Goal: Information Seeking & Learning: Learn about a topic

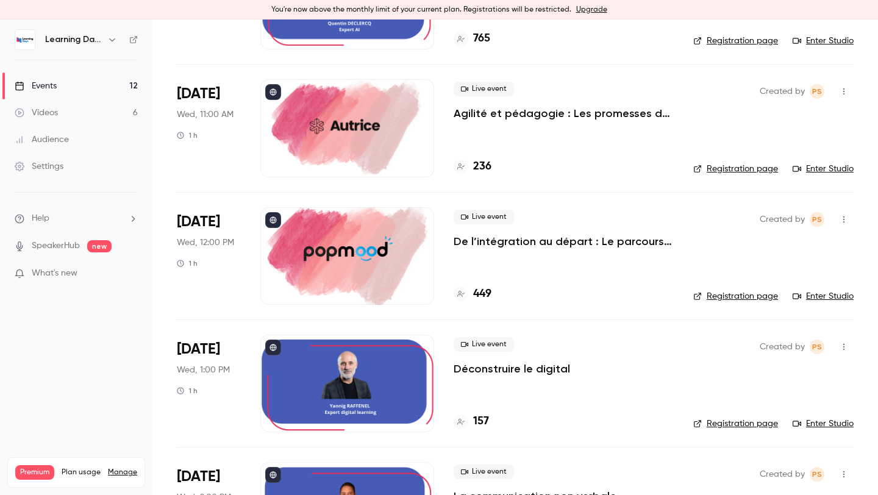
scroll to position [171, 0]
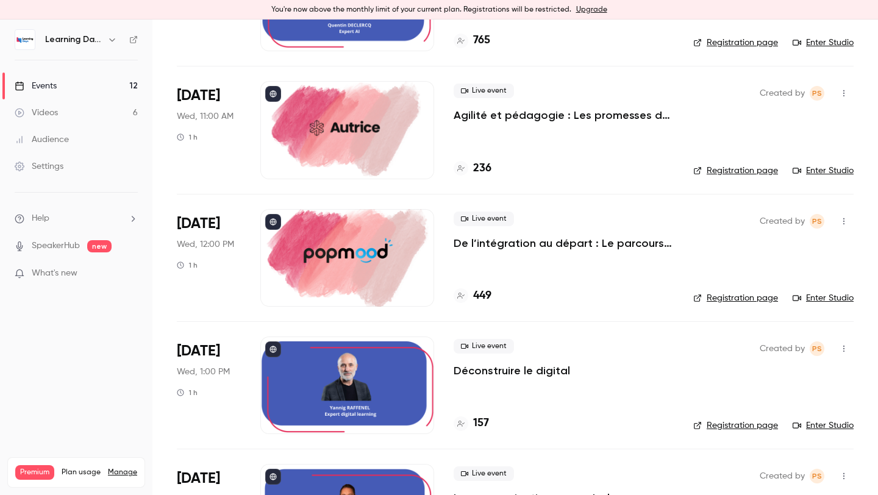
click at [775, 136] on div "Created by PS Registration page Enter Studio" at bounding box center [773, 130] width 160 height 98
click at [798, 165] on link "Enter Studio" at bounding box center [822, 171] width 61 height 12
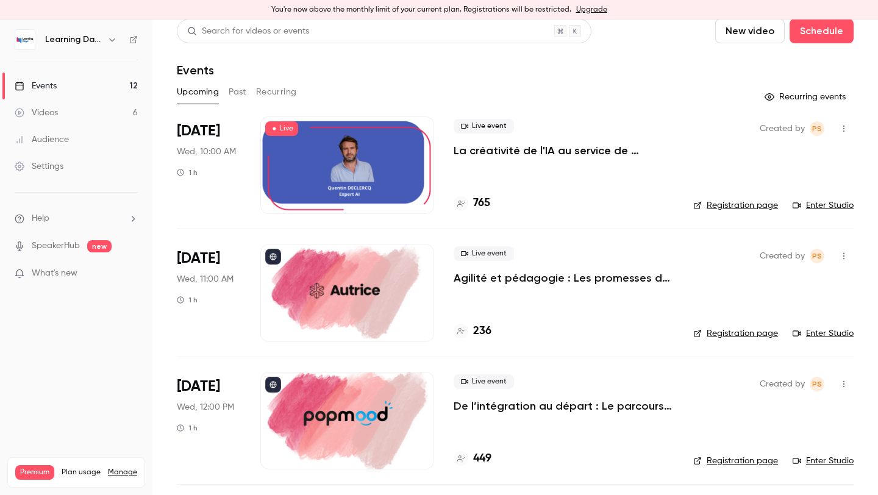
scroll to position [0, 0]
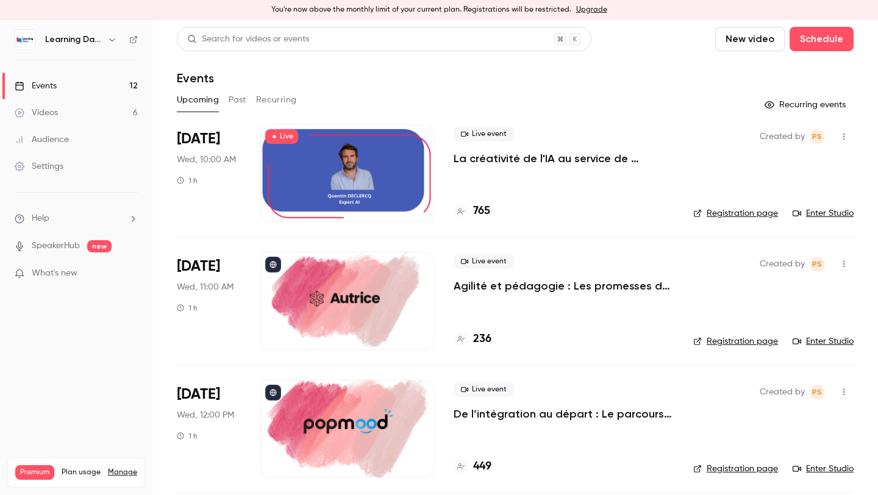
click at [472, 213] on div "765" at bounding box center [472, 211] width 37 height 16
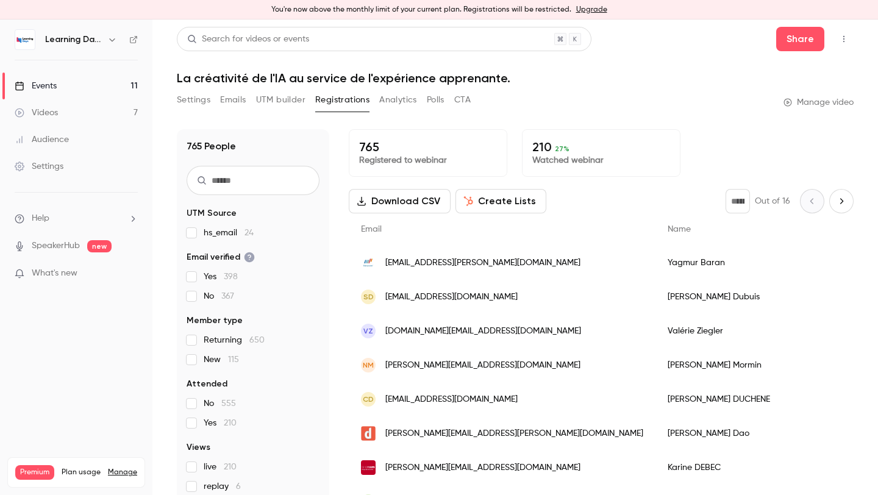
click at [458, 105] on button "CTA" at bounding box center [462, 100] width 16 height 20
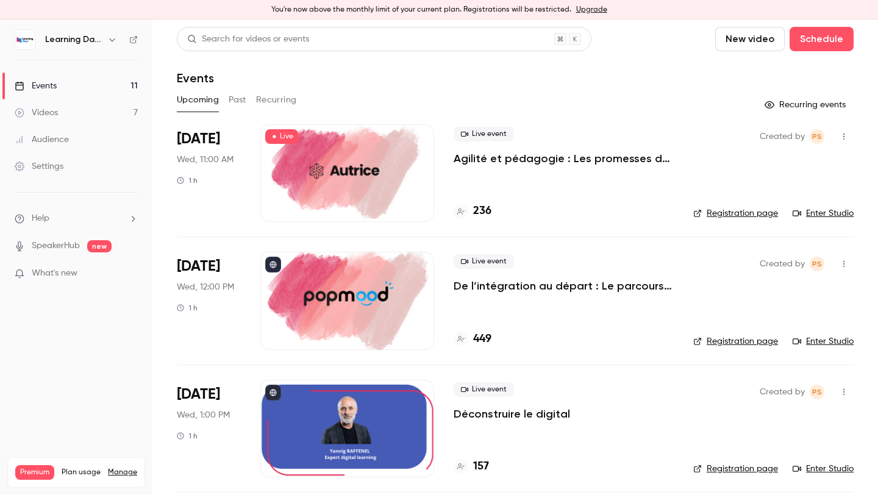
click at [575, 154] on p "Agilité et pédagogie : Les promesses de l'IA au service de l'expérience apprena…" at bounding box center [564, 158] width 220 height 15
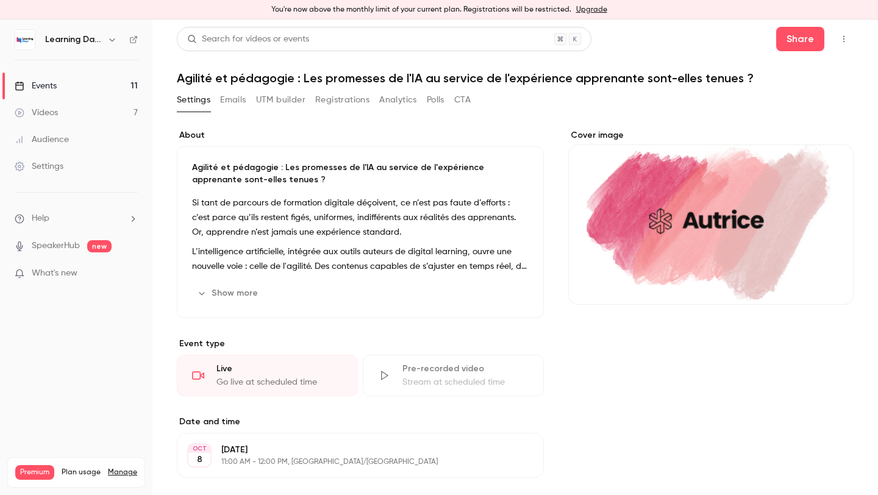
click at [471, 105] on button "CTA" at bounding box center [462, 100] width 16 height 20
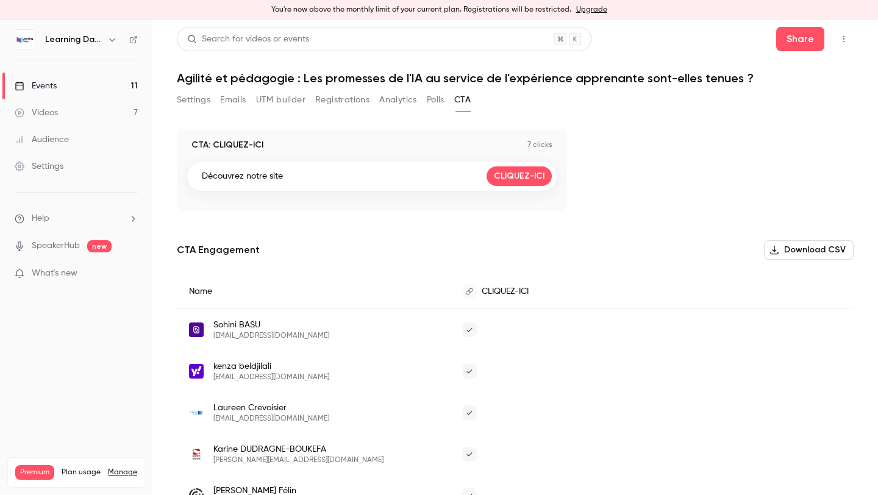
click at [60, 80] on link "Events 11" at bounding box center [76, 86] width 152 height 27
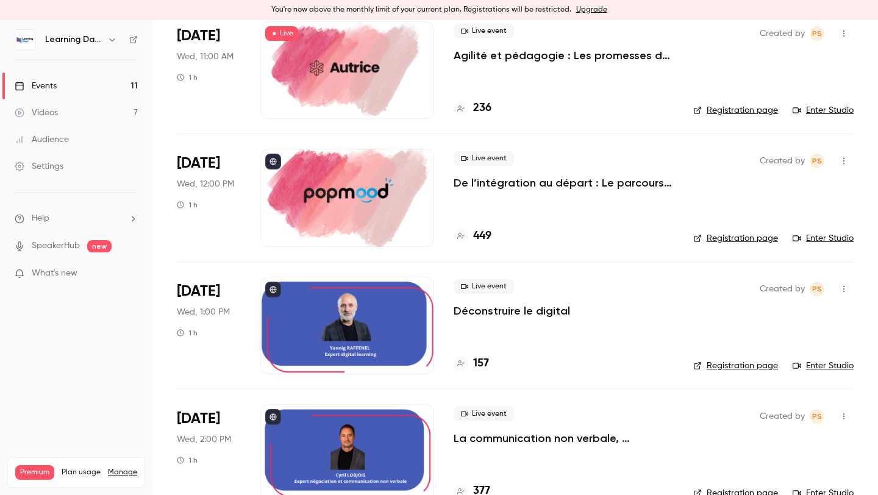
scroll to position [112, 0]
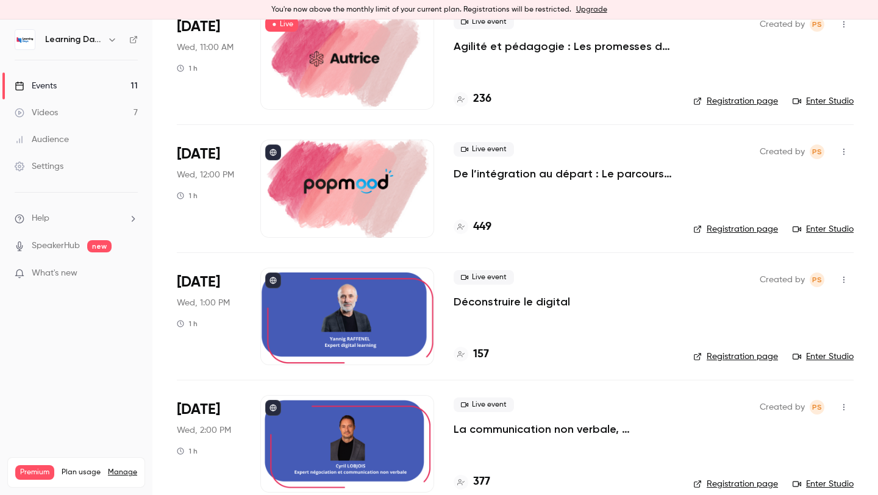
click at [842, 229] on link "Enter Studio" at bounding box center [822, 229] width 61 height 12
click at [483, 227] on h4 "449" at bounding box center [482, 227] width 18 height 16
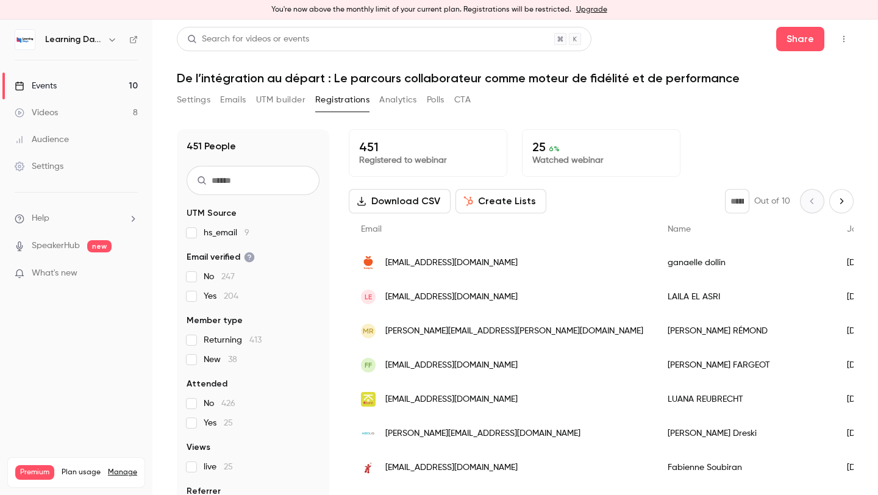
click at [461, 97] on button "CTA" at bounding box center [462, 100] width 16 height 20
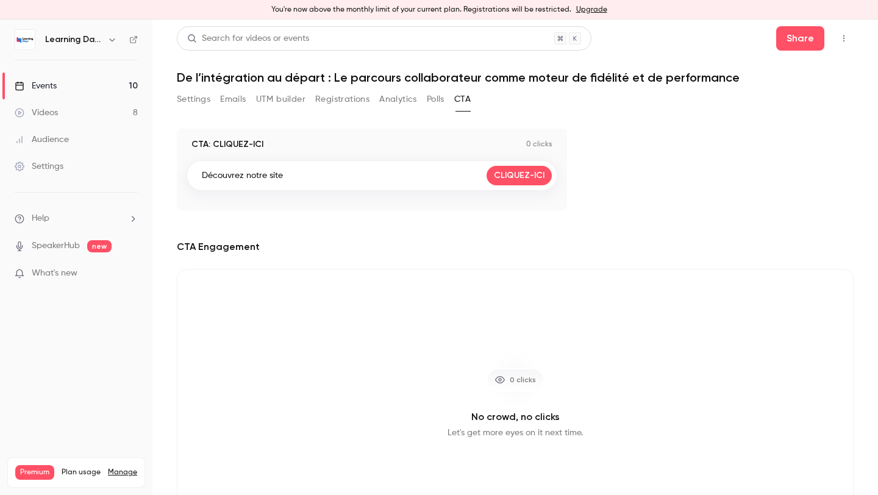
scroll to position [62, 0]
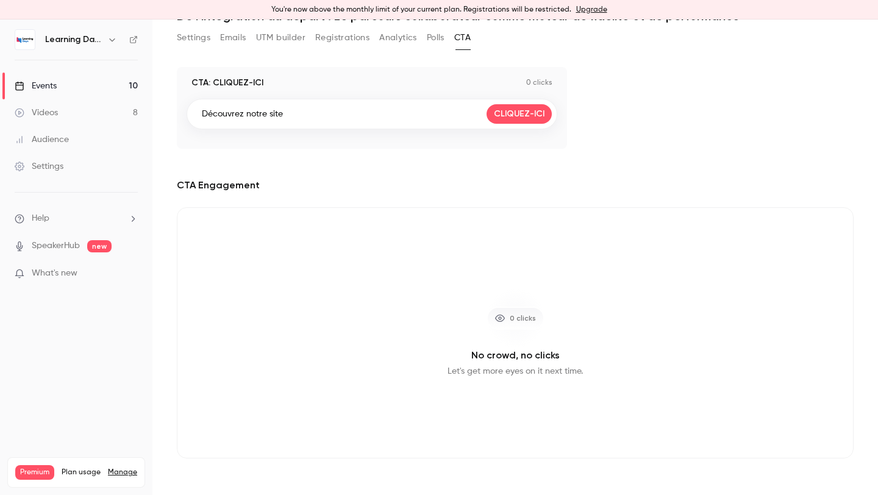
click at [502, 325] on div "0 clicks" at bounding box center [515, 318] width 58 height 23
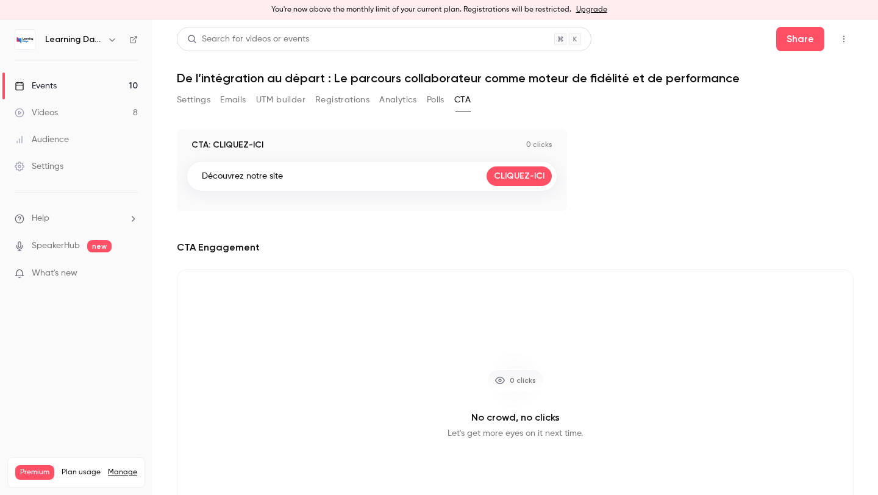
click at [504, 161] on div "Découvrez notre site CLIQUEZ-ICI" at bounding box center [372, 176] width 371 height 30
click at [504, 173] on link "CLIQUEZ-ICI" at bounding box center [518, 176] width 65 height 20
click at [69, 79] on link "Events 10" at bounding box center [76, 86] width 152 height 27
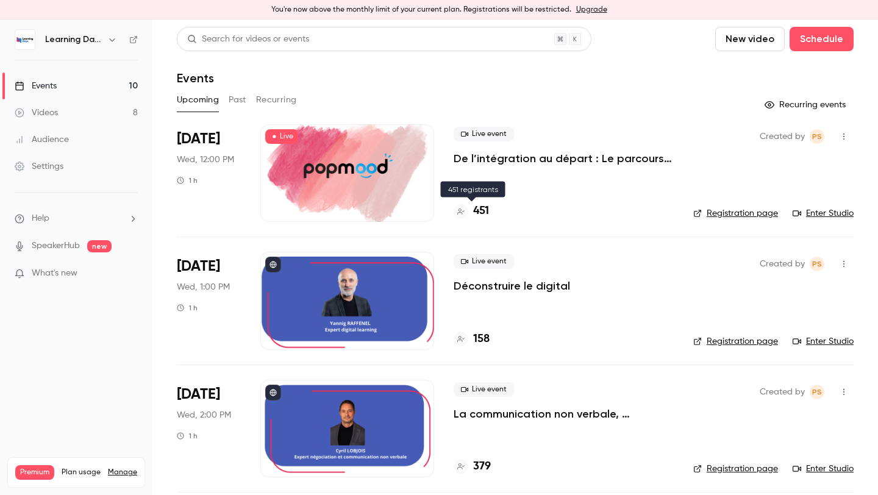
click at [474, 215] on h4 "451" at bounding box center [481, 211] width 16 height 16
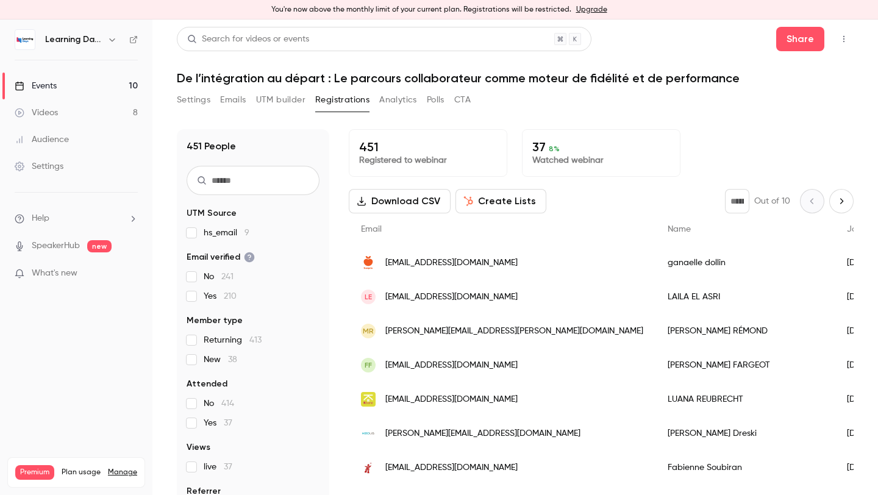
click at [462, 99] on button "CTA" at bounding box center [462, 100] width 16 height 20
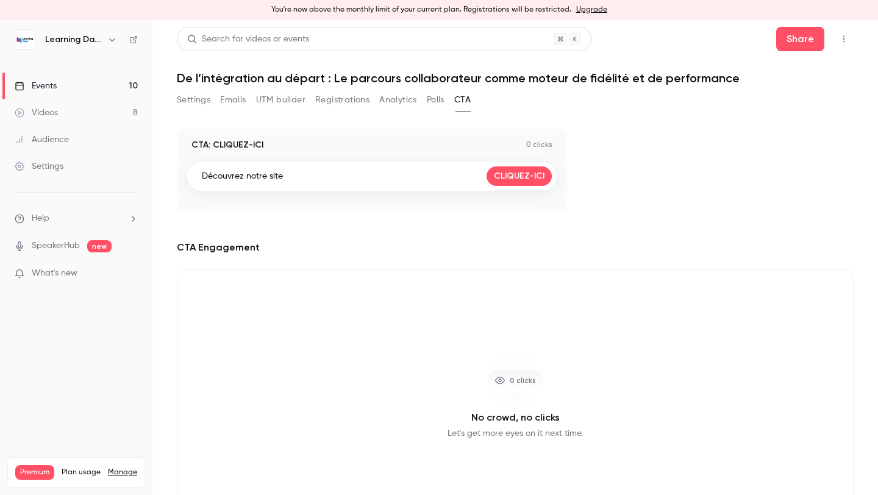
click at [429, 102] on button "Polls" at bounding box center [436, 100] width 18 height 20
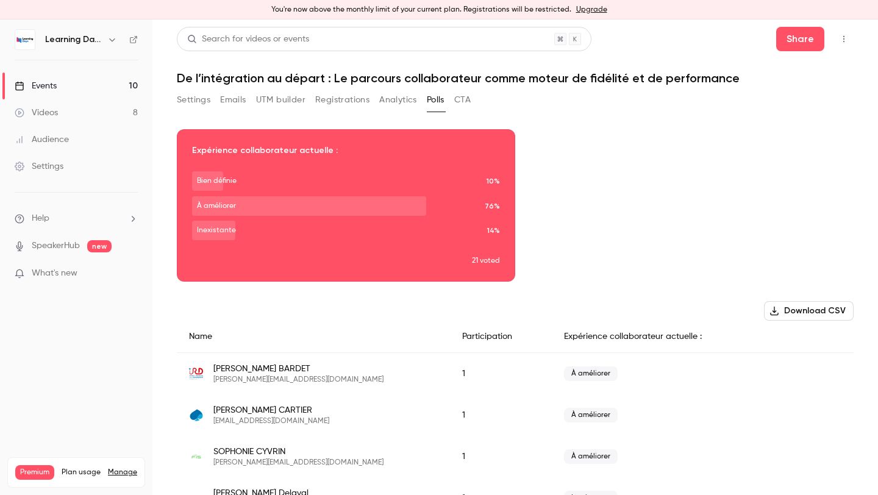
click at [396, 99] on button "Analytics" at bounding box center [398, 100] width 38 height 20
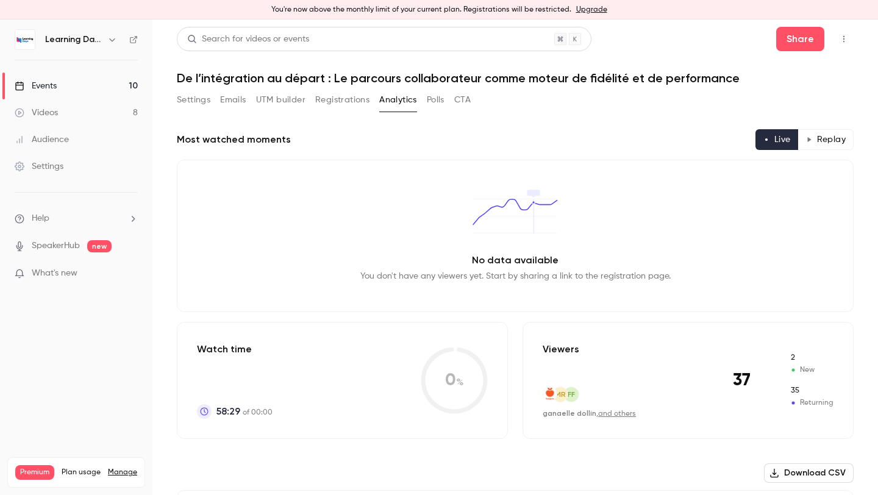
click at [354, 99] on button "Registrations" at bounding box center [342, 100] width 54 height 20
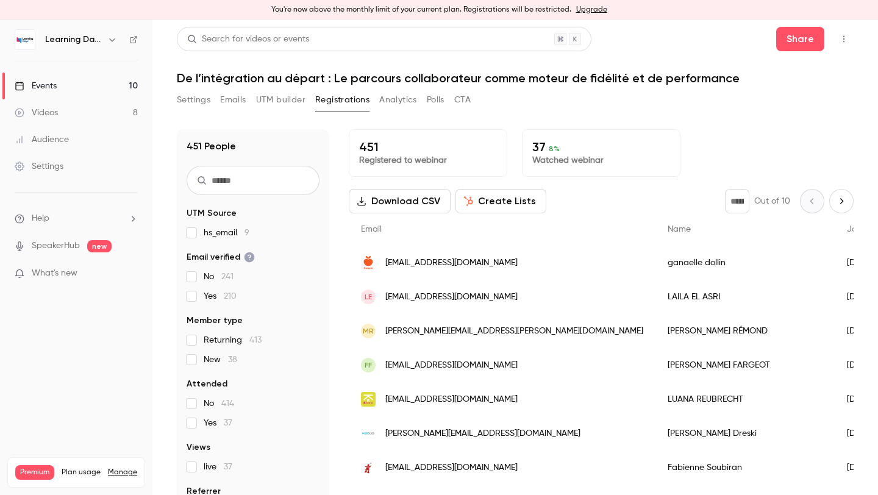
click at [193, 99] on button "Settings" at bounding box center [194, 100] width 34 height 20
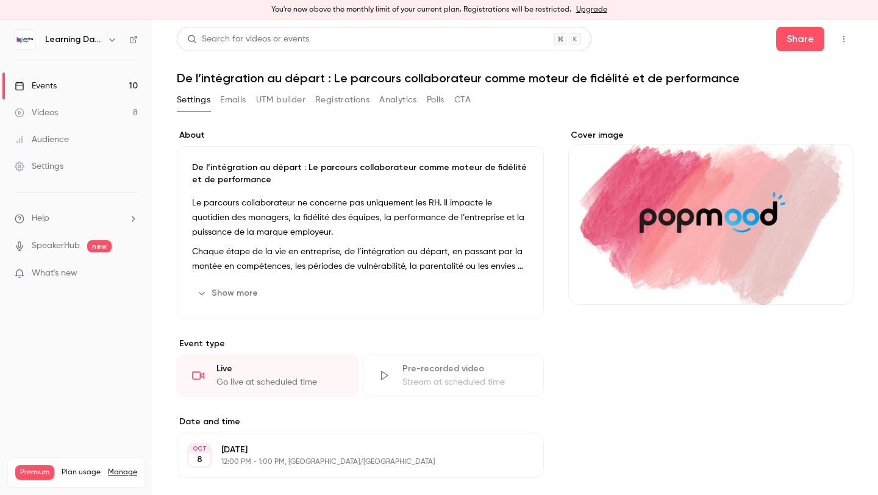
click at [71, 88] on link "Events 10" at bounding box center [76, 86] width 152 height 27
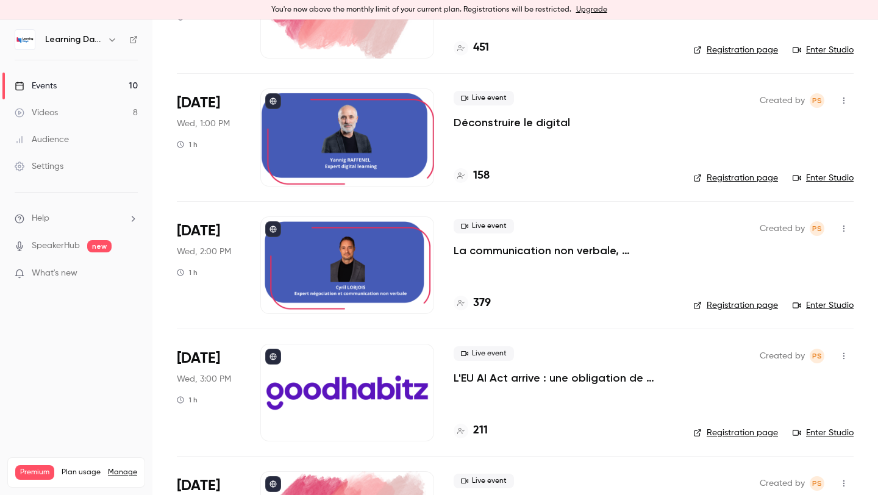
scroll to position [166, 0]
